Goal: Information Seeking & Learning: Learn about a topic

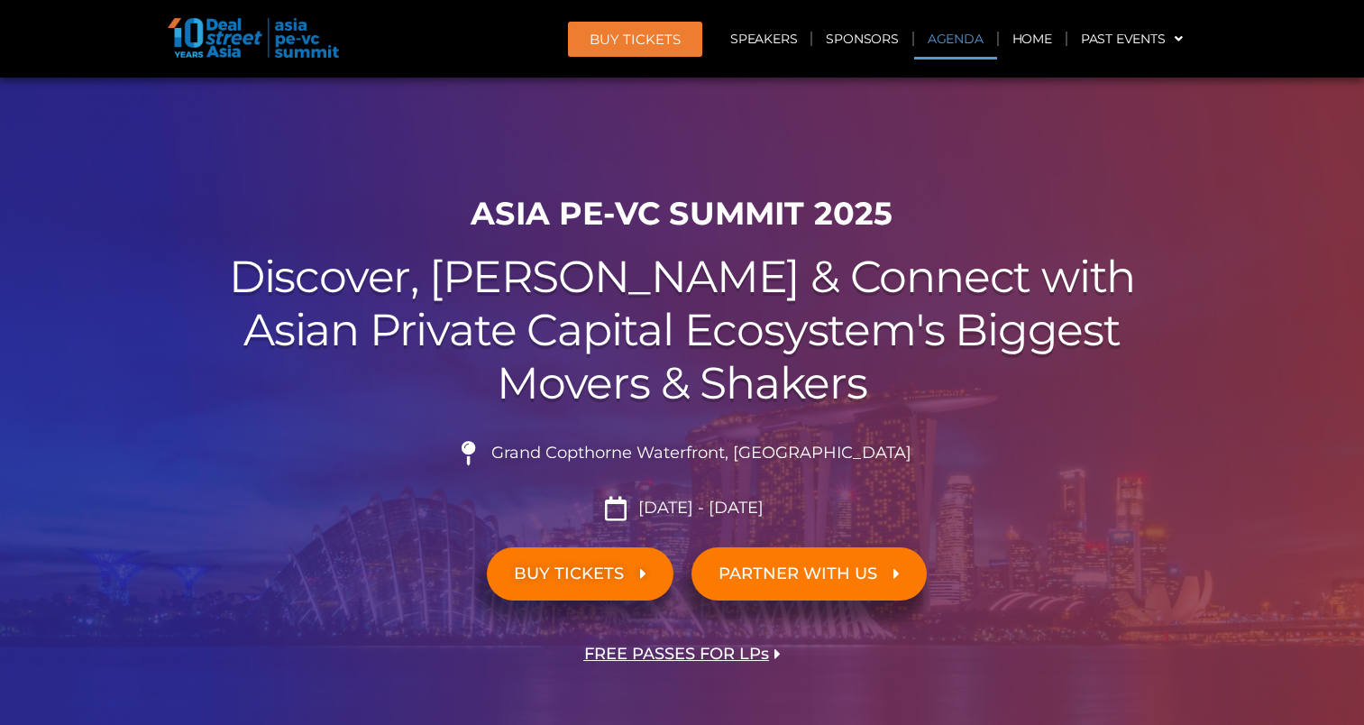
scroll to position [941, 0]
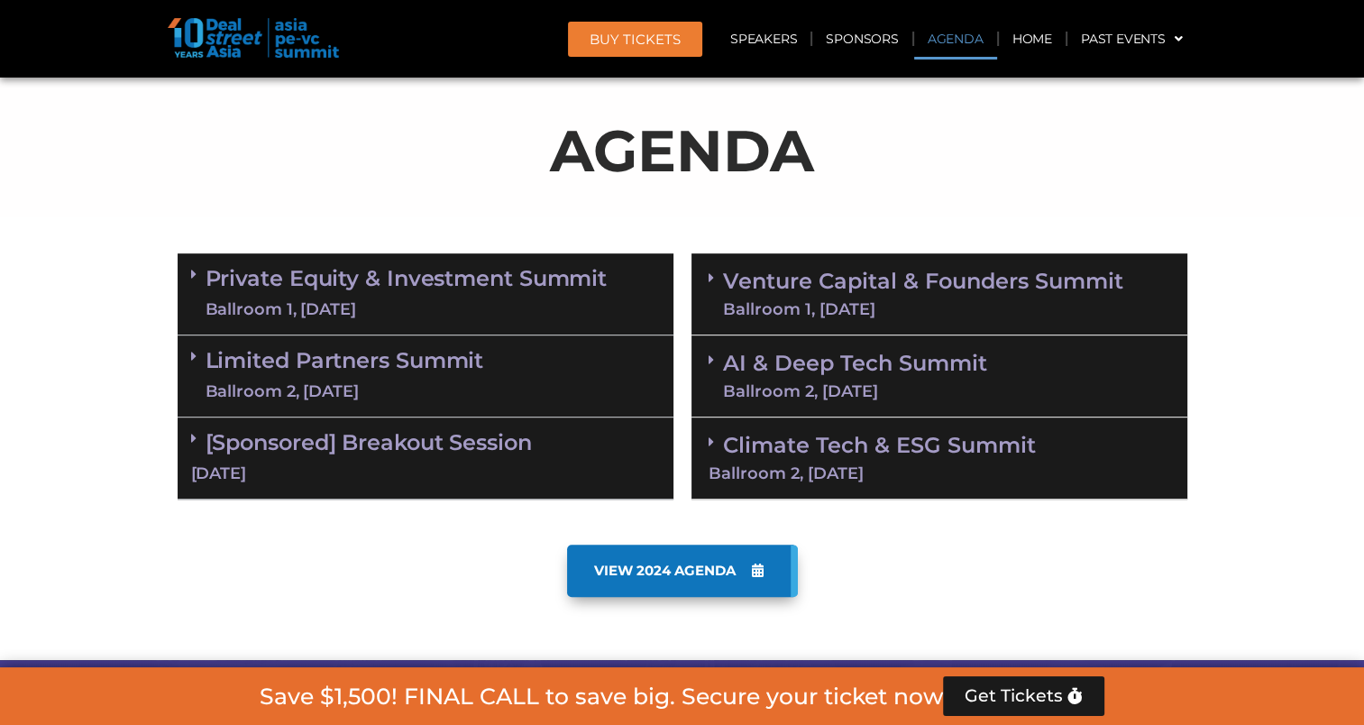
click at [533, 302] on div "Ballroom 1, [DATE]" at bounding box center [406, 309] width 402 height 23
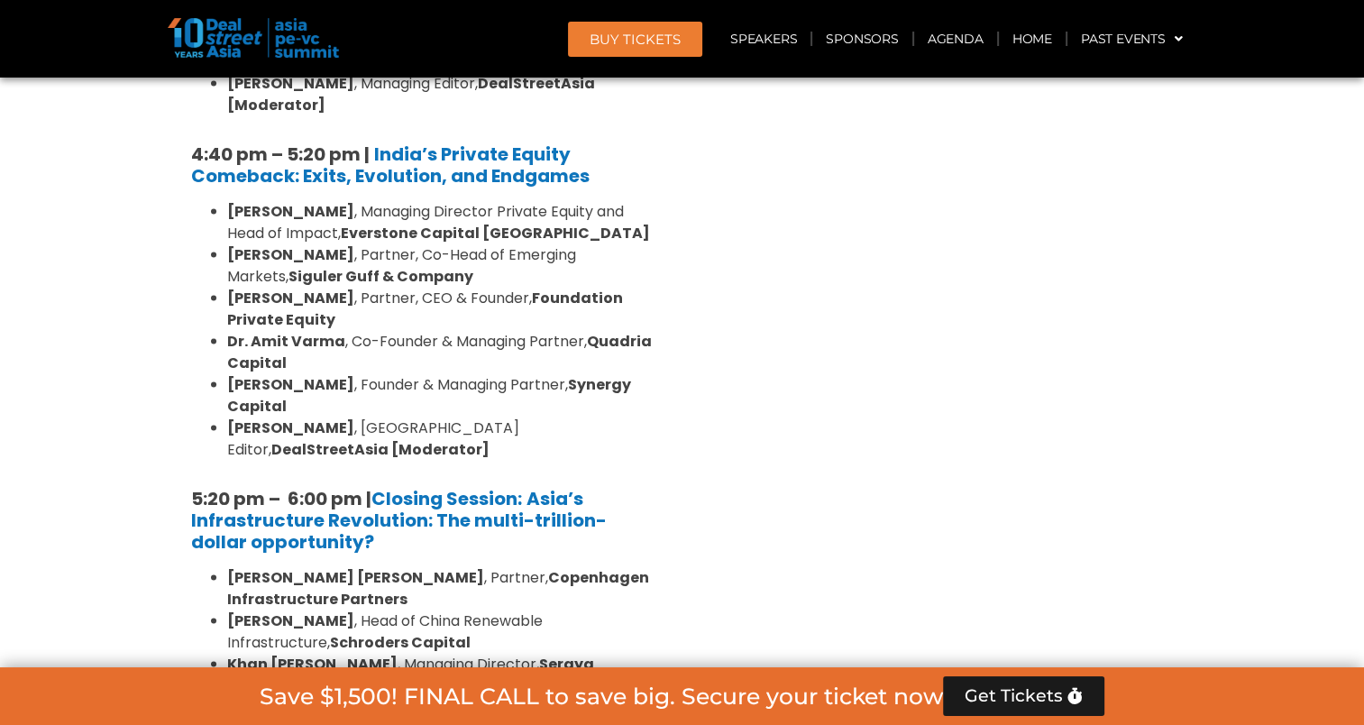
scroll to position [3464, 0]
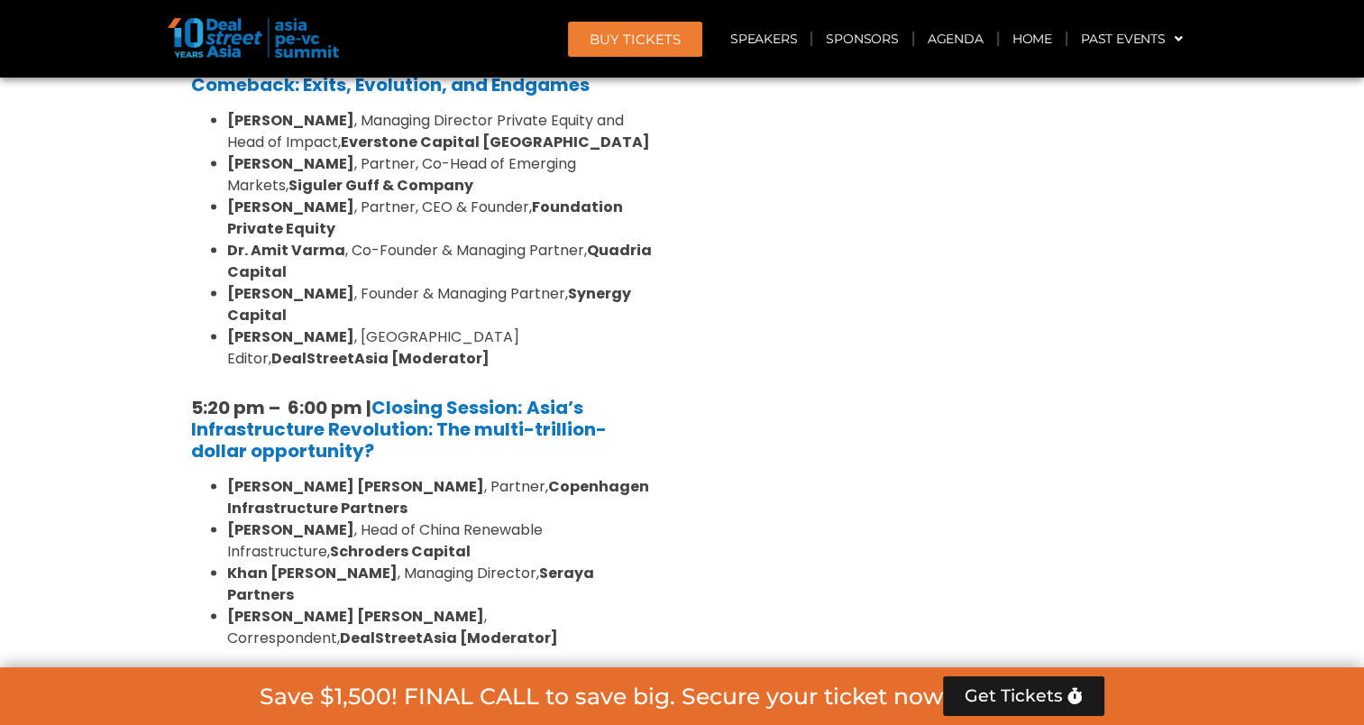
click at [376, 691] on link "Limited Partners [GEOGRAPHIC_DATA] 2, [DATE]" at bounding box center [344, 718] width 278 height 54
click at [949, 41] on link "Agenda" at bounding box center [955, 38] width 83 height 41
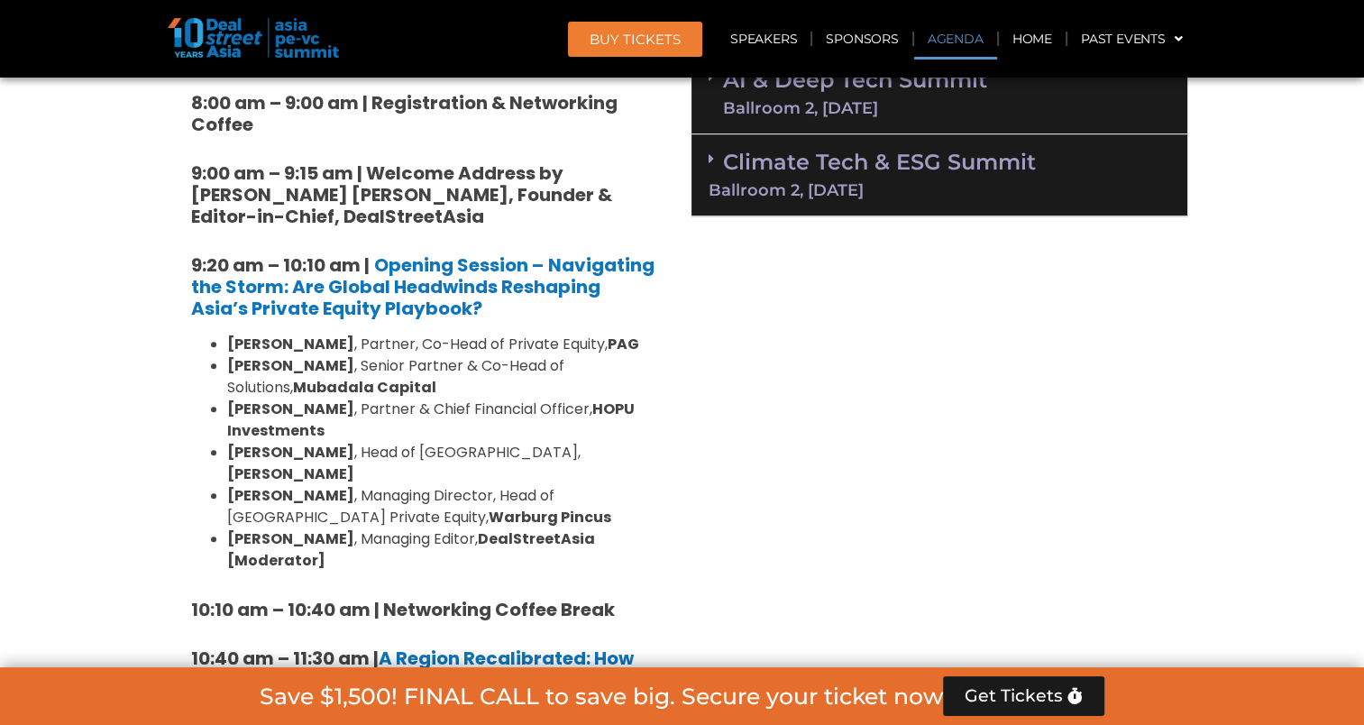
scroll to position [941, 0]
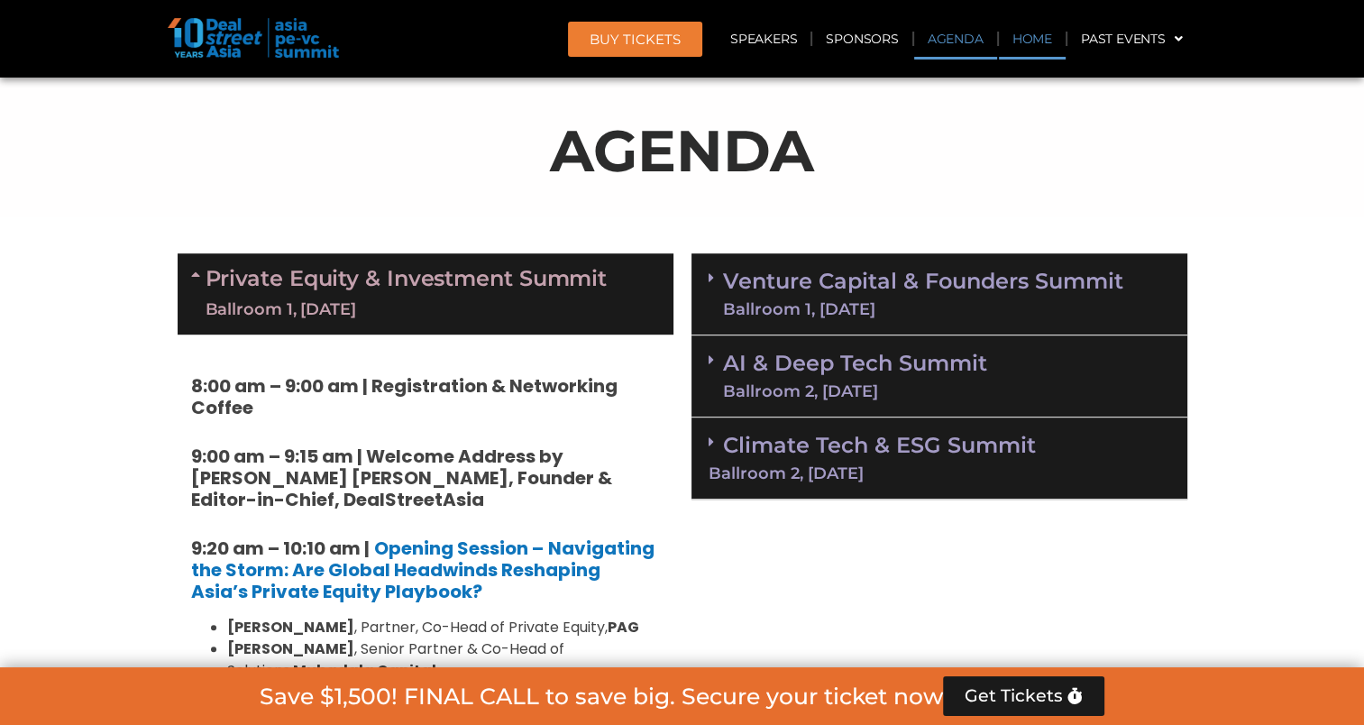
click at [1038, 45] on link "Home" at bounding box center [1032, 38] width 67 height 41
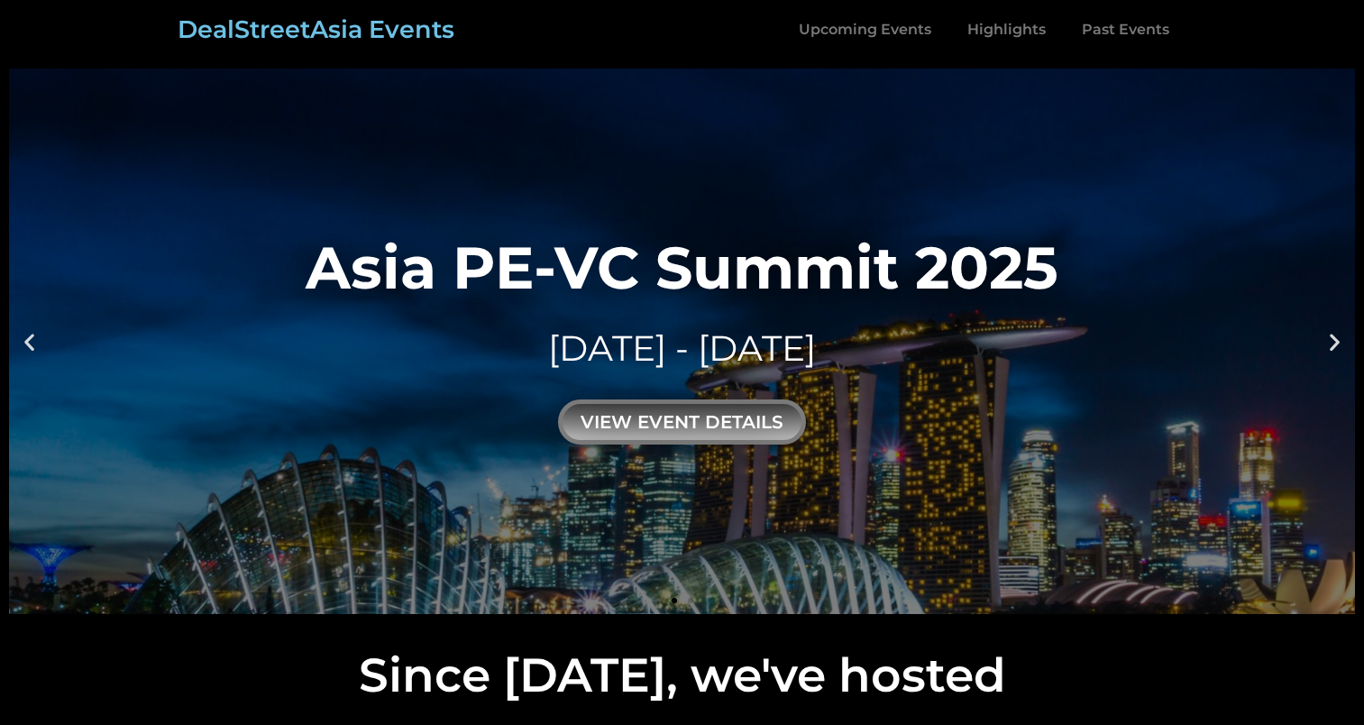
scroll to position [180, 0]
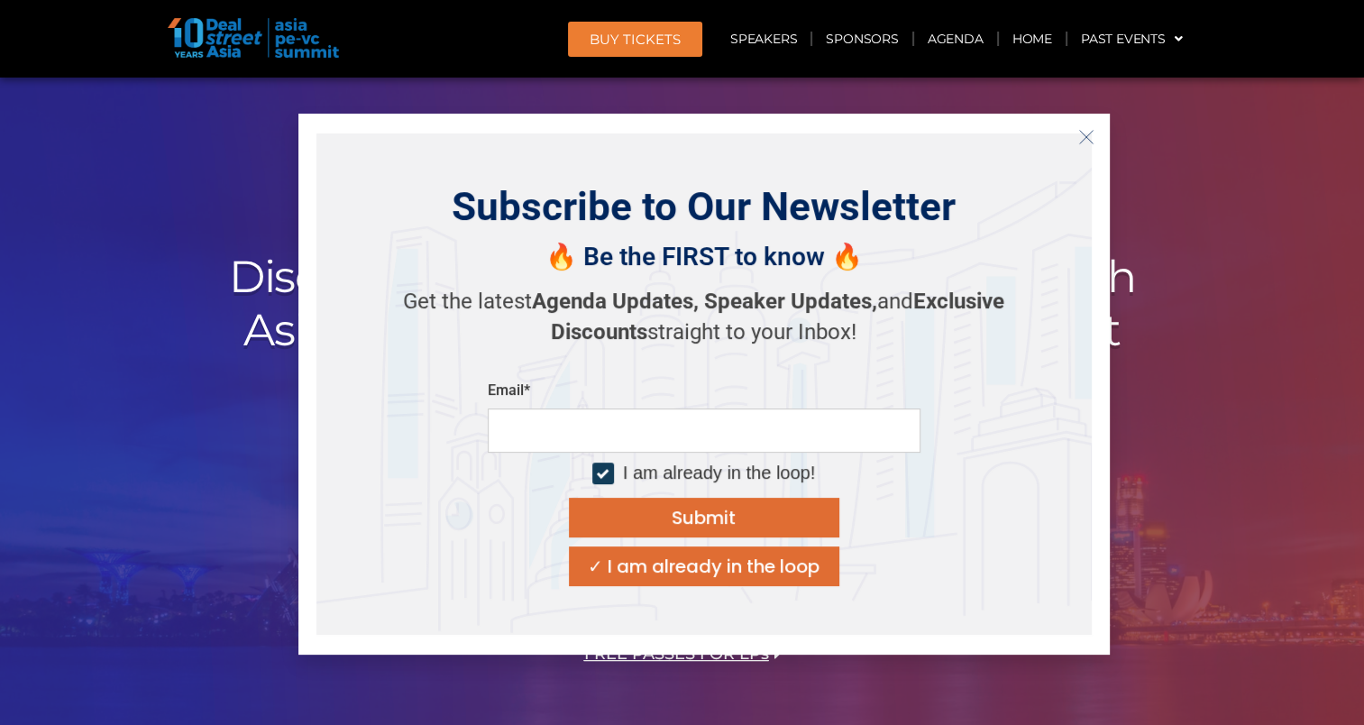
click at [1082, 137] on icon "Close" at bounding box center [1086, 137] width 16 height 16
